Goal: Book appointment/travel/reservation

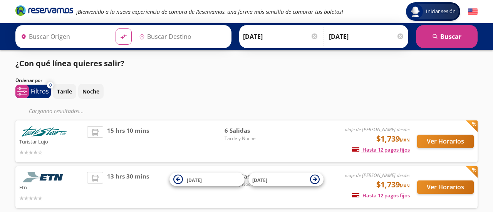
type input "[GEOGRAPHIC_DATA], [GEOGRAPHIC_DATA]"
type input "[GEOGRAPHIC_DATA], [GEOGRAPHIC_DATA][PERSON_NAME]"
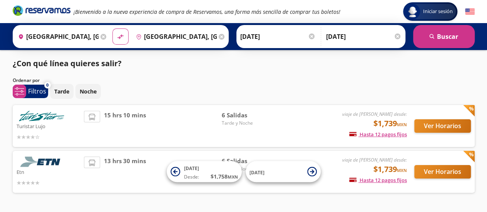
click at [281, 95] on div "Tarde Noche" at bounding box center [262, 91] width 425 height 15
click at [425, 128] on button "Ver Horarios" at bounding box center [442, 125] width 57 height 13
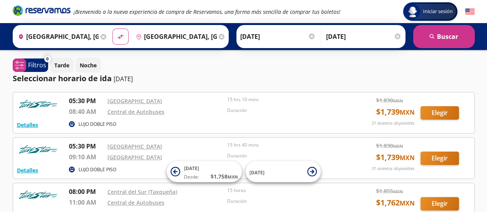
click at [434, 69] on div "Tarde Noche" at bounding box center [262, 65] width 425 height 15
click at [269, 169] on span "[DATE]" at bounding box center [276, 171] width 54 height 9
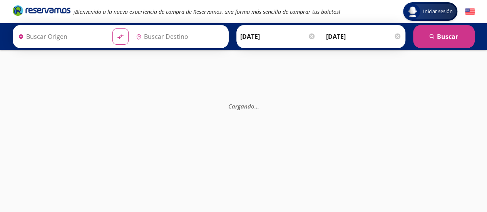
type input "[GEOGRAPHIC_DATA], [GEOGRAPHIC_DATA]"
type input "[GEOGRAPHIC_DATA], [GEOGRAPHIC_DATA][PERSON_NAME]"
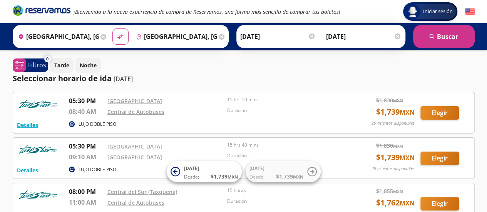
click at [294, 76] on div "Seleccionar horario de [PERSON_NAME] [DATE]" at bounding box center [244, 79] width 462 height 12
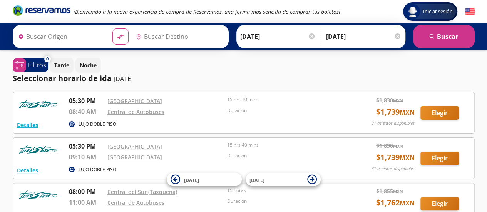
type input "[GEOGRAPHIC_DATA], [GEOGRAPHIC_DATA][PERSON_NAME]"
type input "[GEOGRAPHIC_DATA], [GEOGRAPHIC_DATA]"
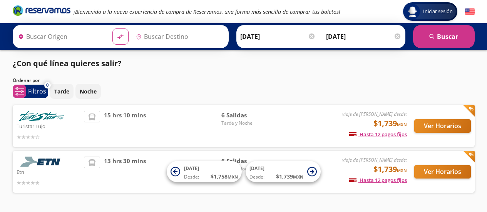
type input "Ciudad de México, Distrito Federal"
type input "[GEOGRAPHIC_DATA], [GEOGRAPHIC_DATA]"
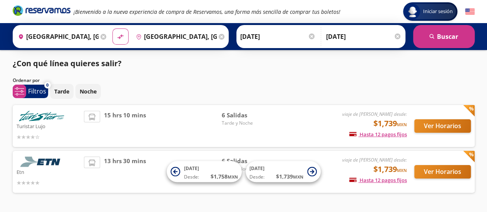
click at [449, 80] on div "Ordenar por" at bounding box center [244, 80] width 462 height 7
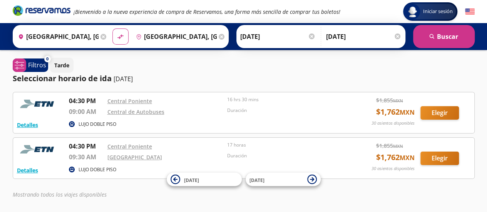
click at [384, 189] on div "Detalles LUJO DOBLE PISO 04:30 PM [GEOGRAPHIC_DATA] 09:00 AM Central de Autobus…" at bounding box center [244, 147] width 462 height 110
